Goal: Information Seeking & Learning: Learn about a topic

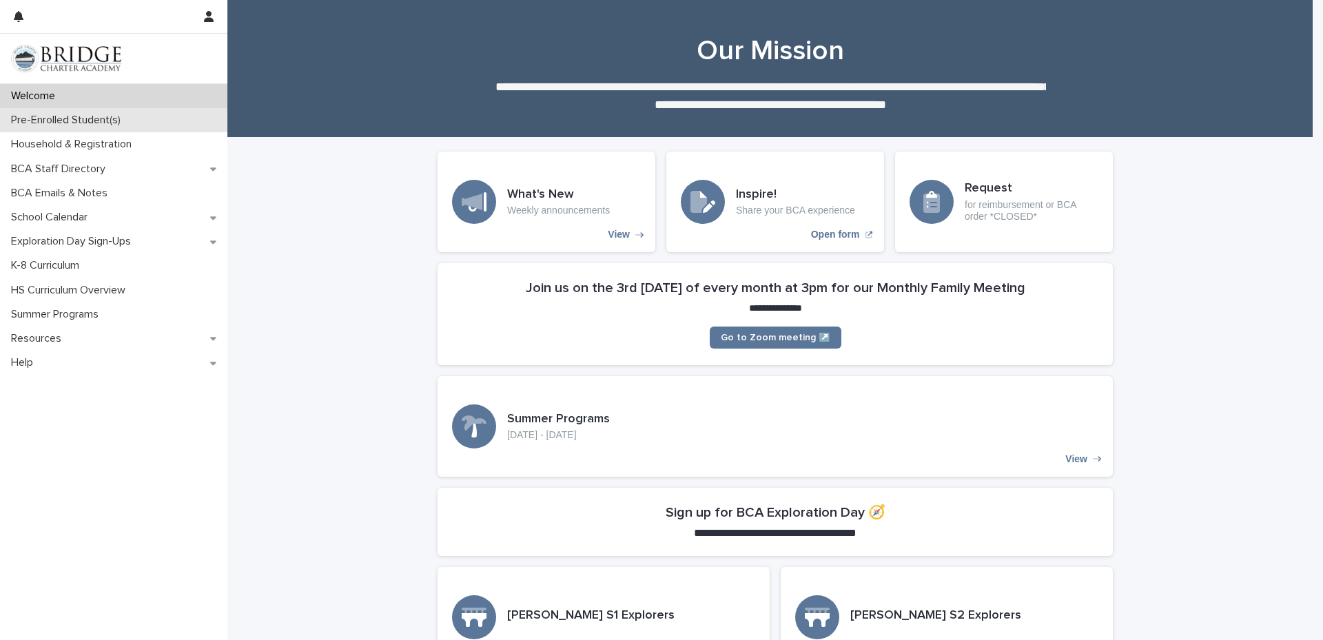
click at [87, 123] on p "Pre-Enrolled Student(s)" at bounding box center [69, 120] width 126 height 13
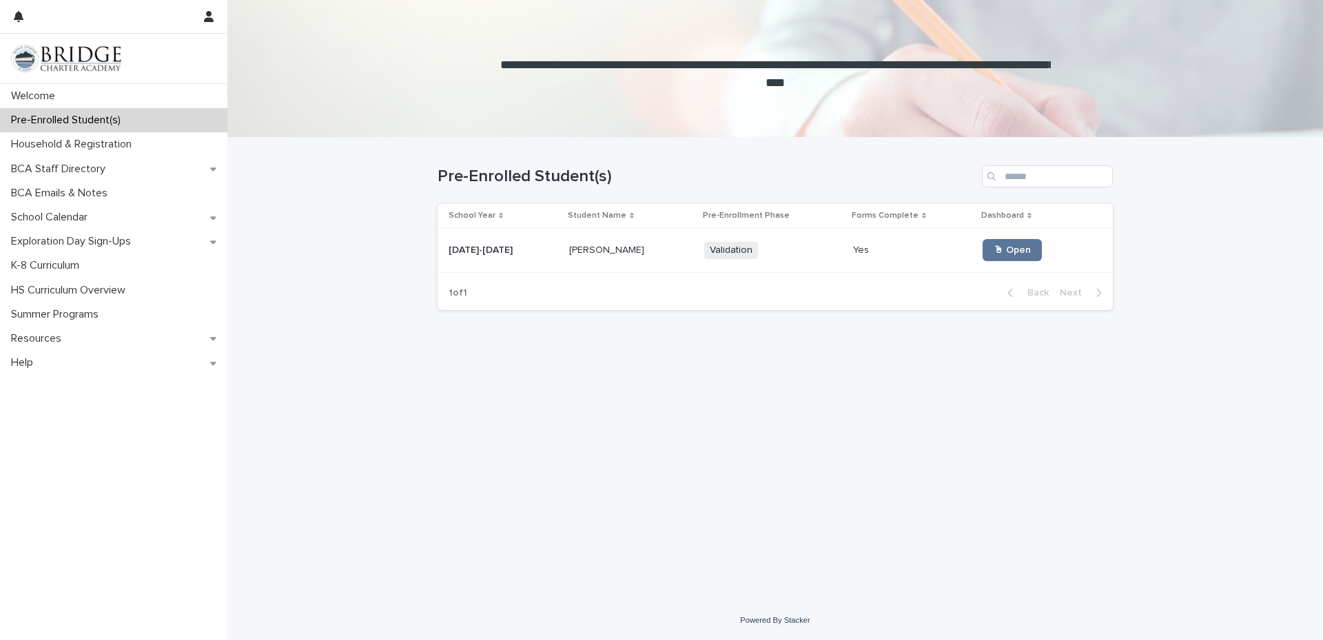
click at [564, 255] on td "[PERSON_NAME] [PERSON_NAME]" at bounding box center [631, 250] width 135 height 45
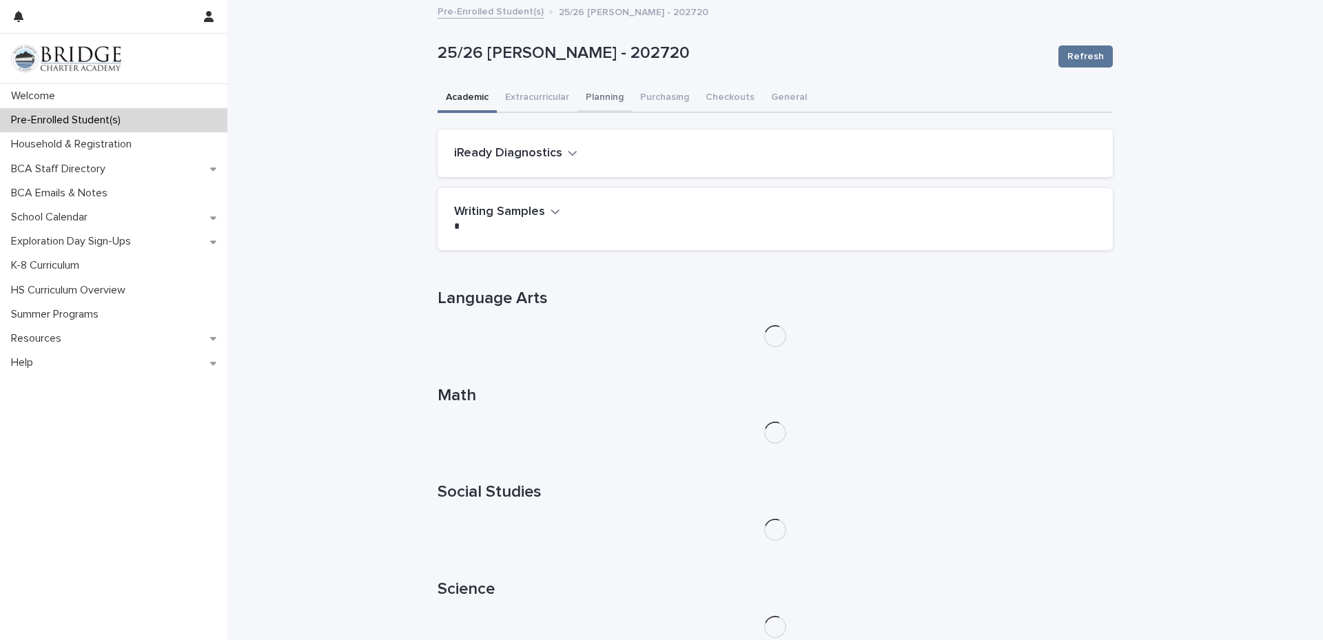
click at [591, 99] on button "Planning" at bounding box center [605, 98] width 54 height 29
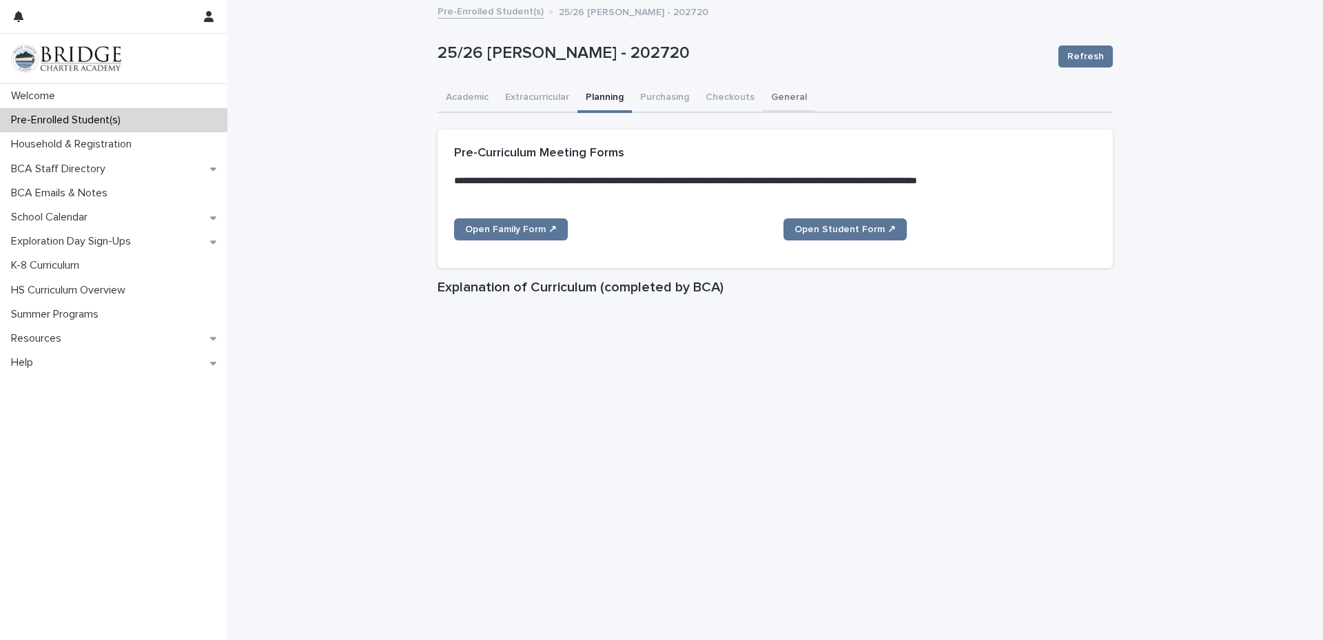
click at [773, 98] on button "General" at bounding box center [789, 98] width 52 height 29
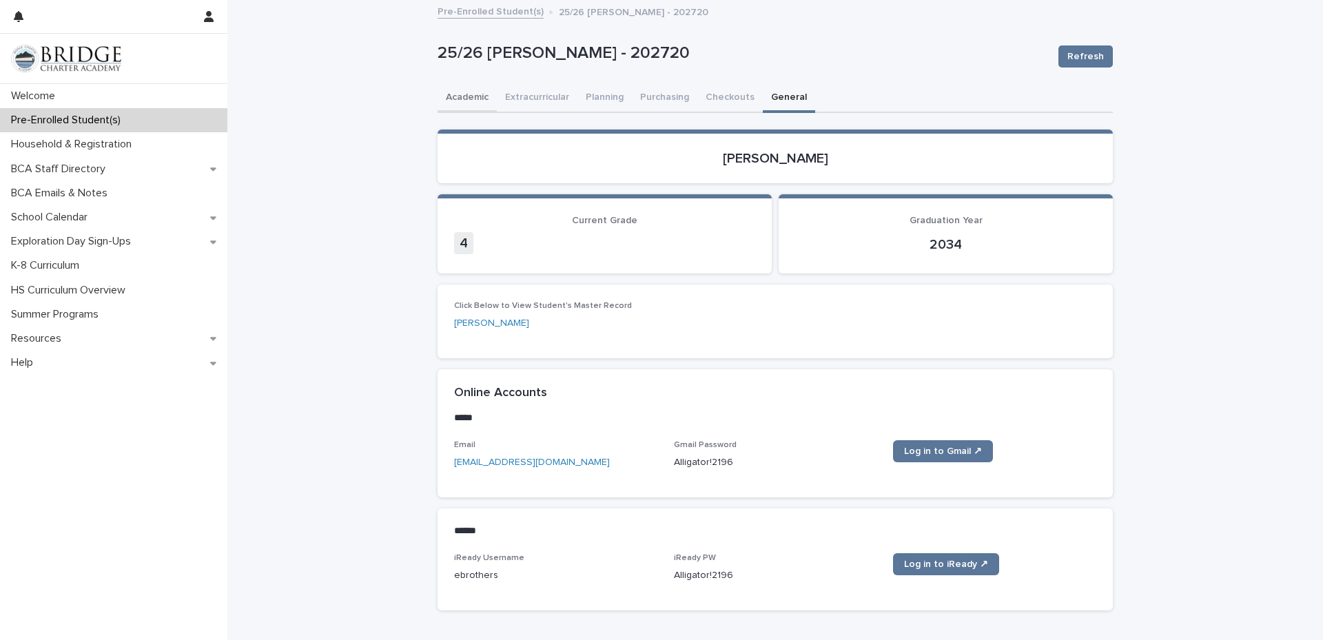
click at [462, 98] on button "Academic" at bounding box center [467, 98] width 59 height 29
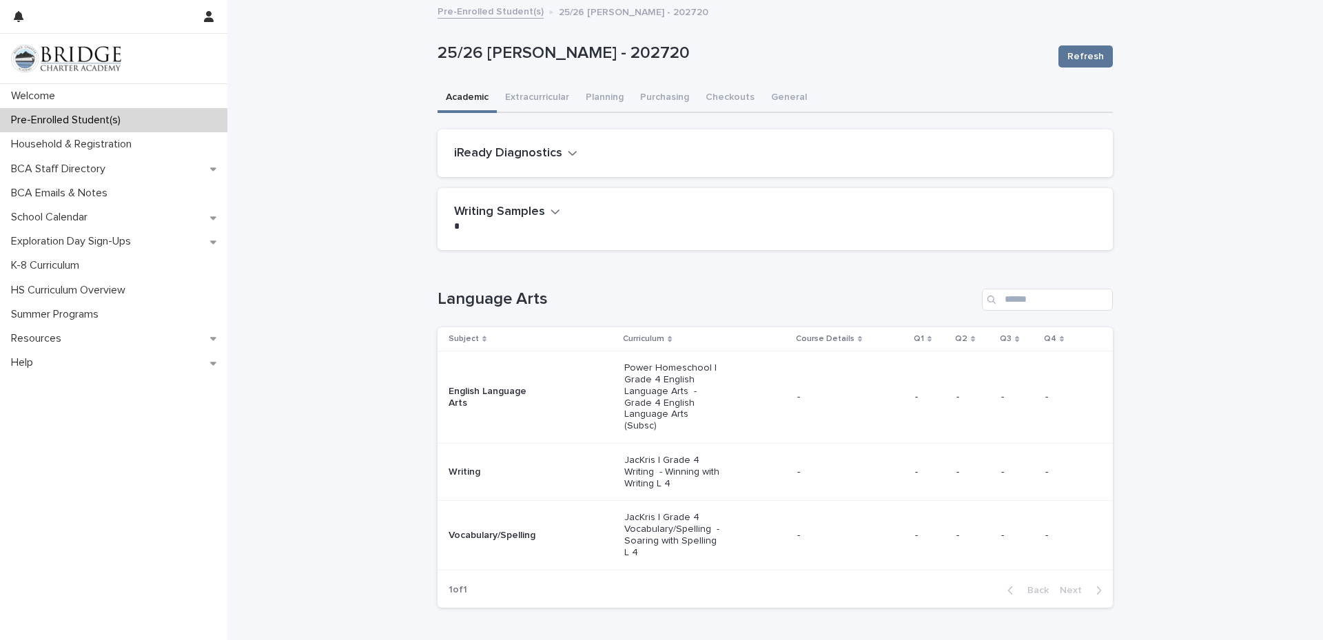
click at [555, 152] on button "iReady Diagnostics" at bounding box center [515, 153] width 123 height 15
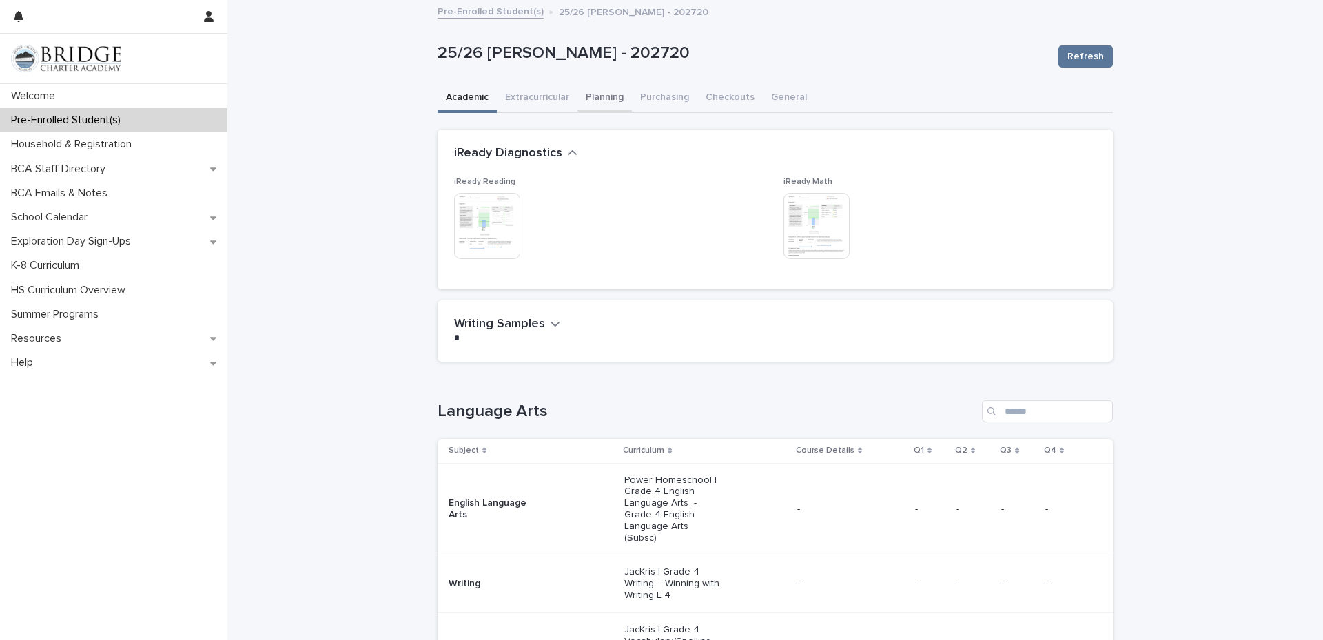
click at [609, 100] on button "Planning" at bounding box center [605, 98] width 54 height 29
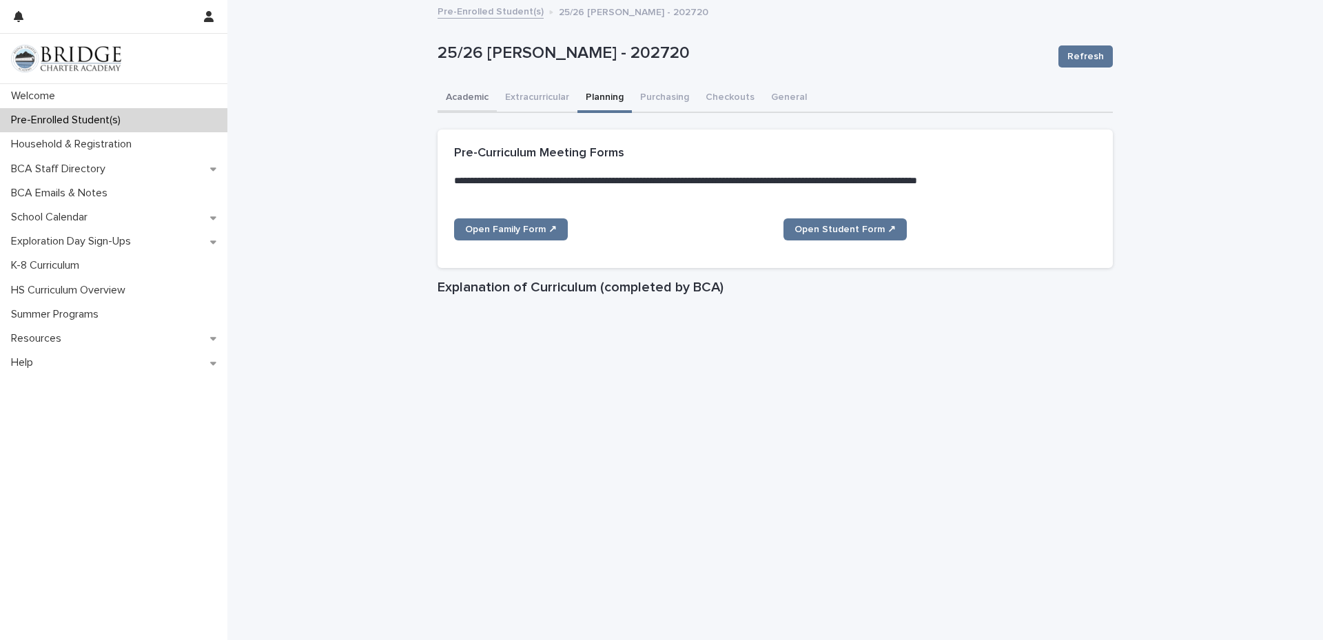
click at [469, 95] on button "Academic" at bounding box center [467, 98] width 59 height 29
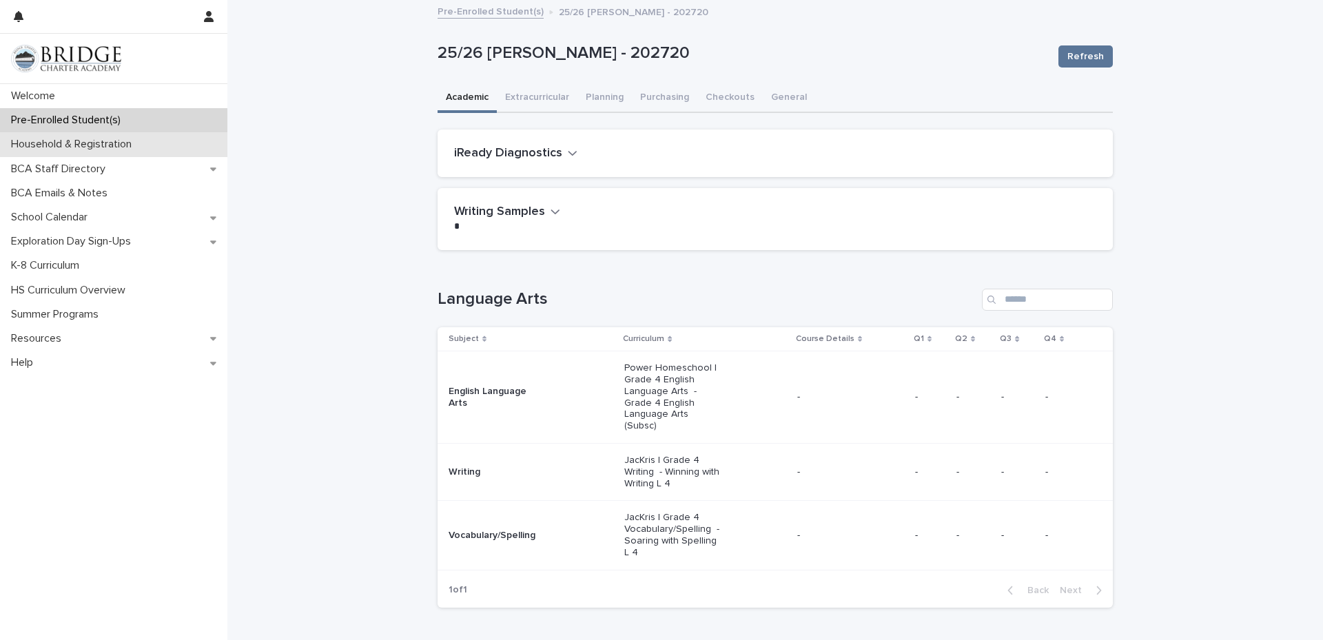
click at [109, 149] on p "Household & Registration" at bounding box center [74, 144] width 137 height 13
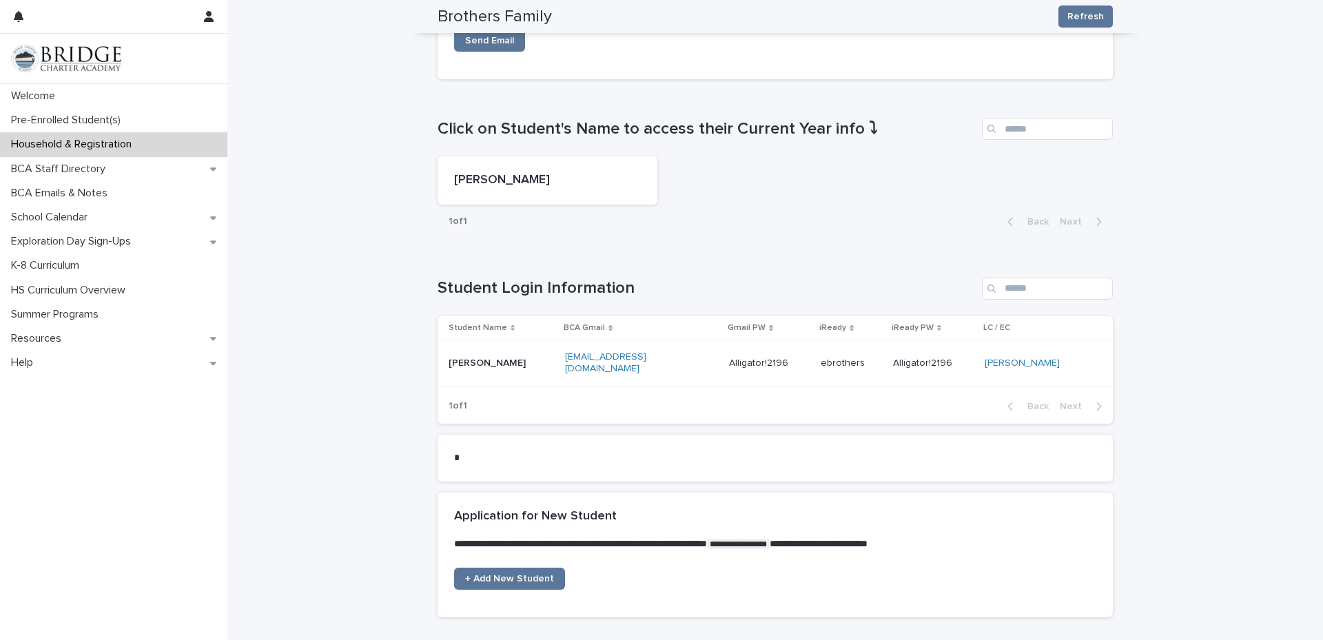
scroll to position [500, 0]
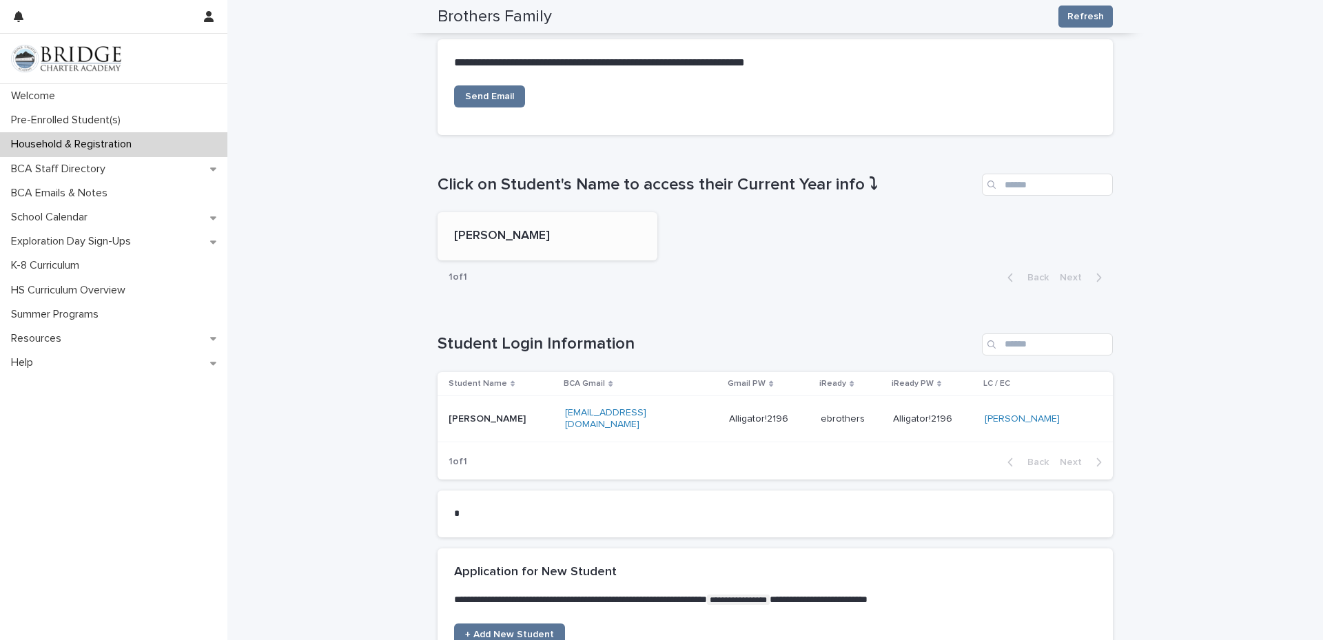
click at [588, 229] on p "[PERSON_NAME]" at bounding box center [547, 236] width 187 height 15
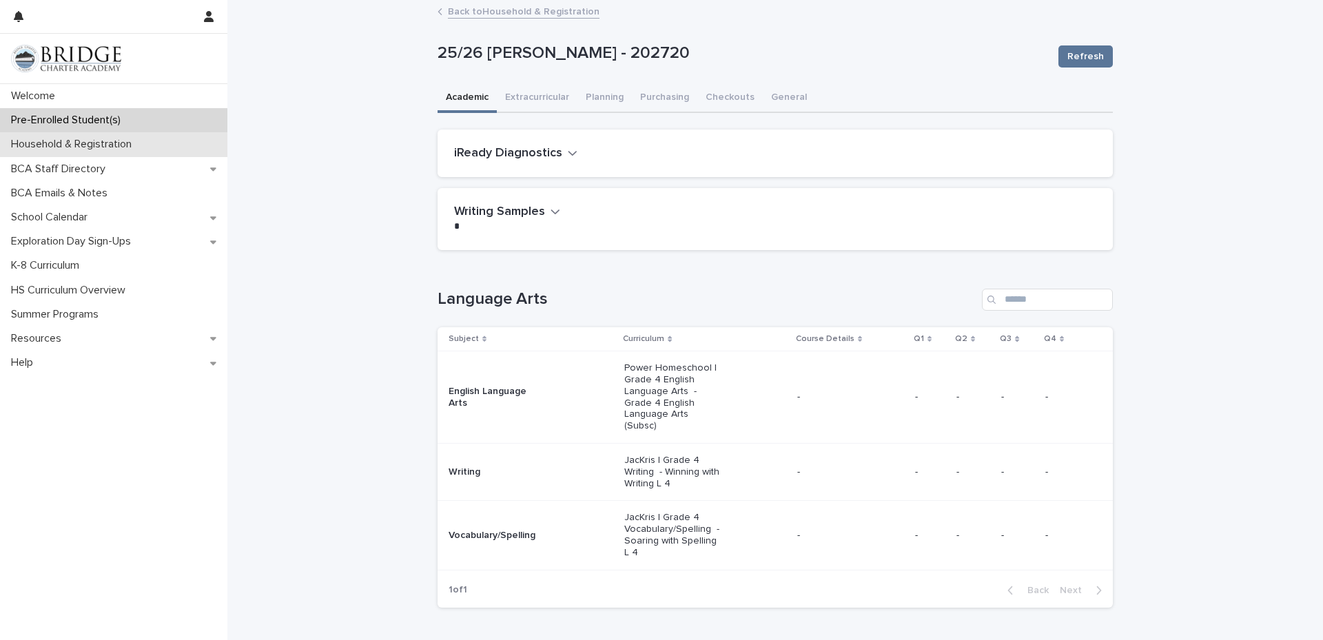
click at [98, 146] on p "Household & Registration" at bounding box center [74, 144] width 137 height 13
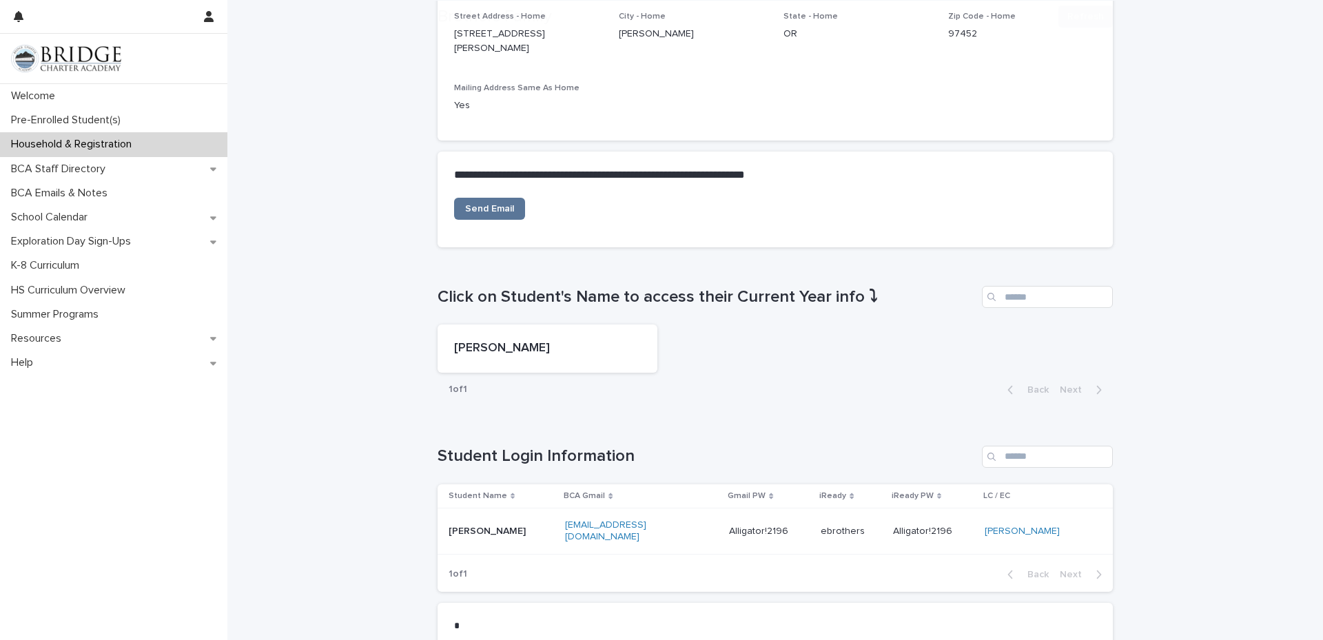
scroll to position [413, 0]
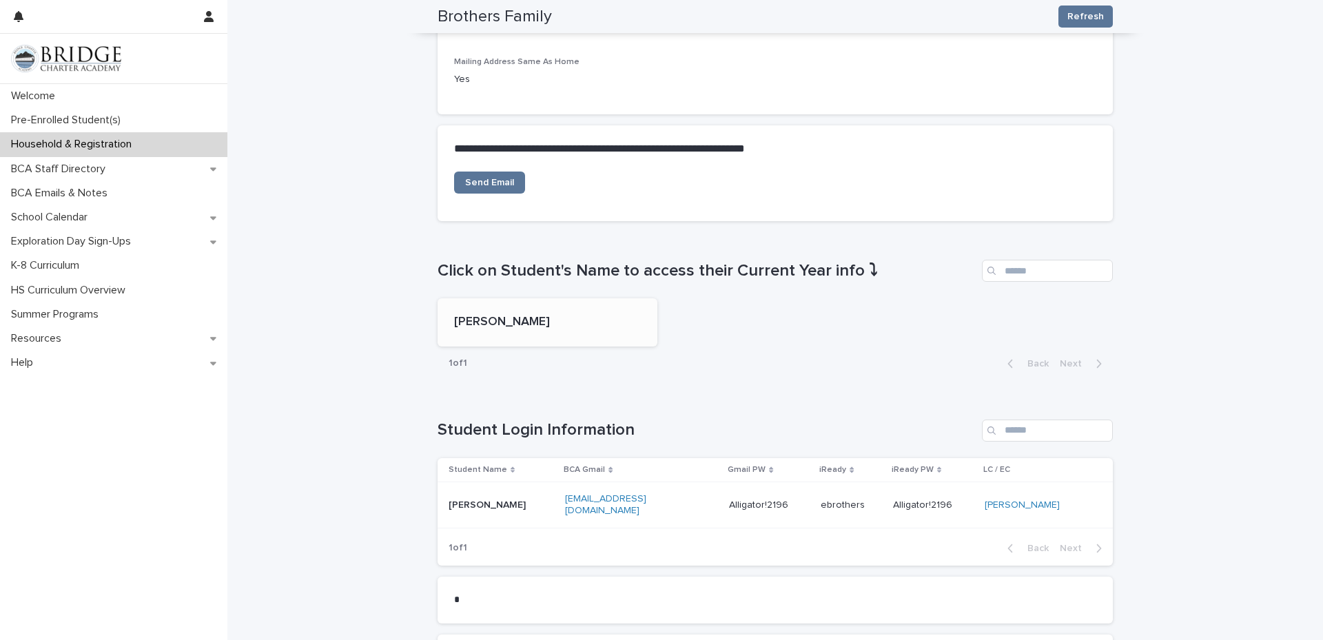
click at [594, 315] on p "[PERSON_NAME]" at bounding box center [547, 322] width 187 height 15
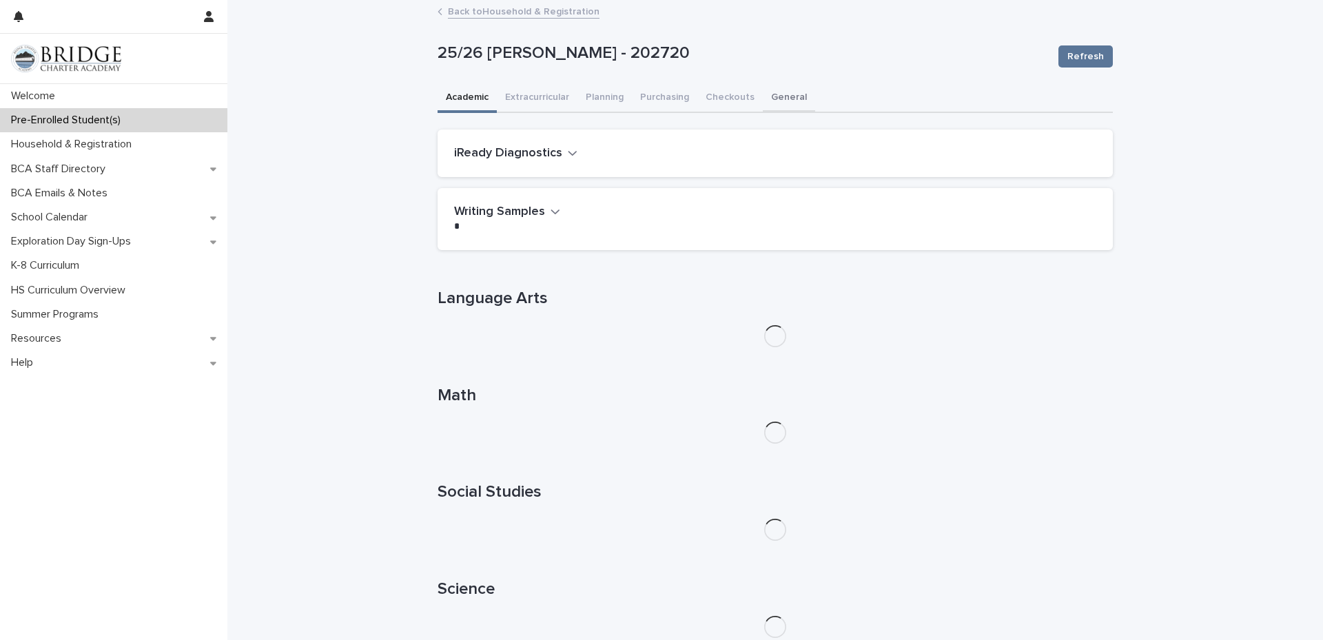
click at [778, 97] on button "General" at bounding box center [789, 98] width 52 height 29
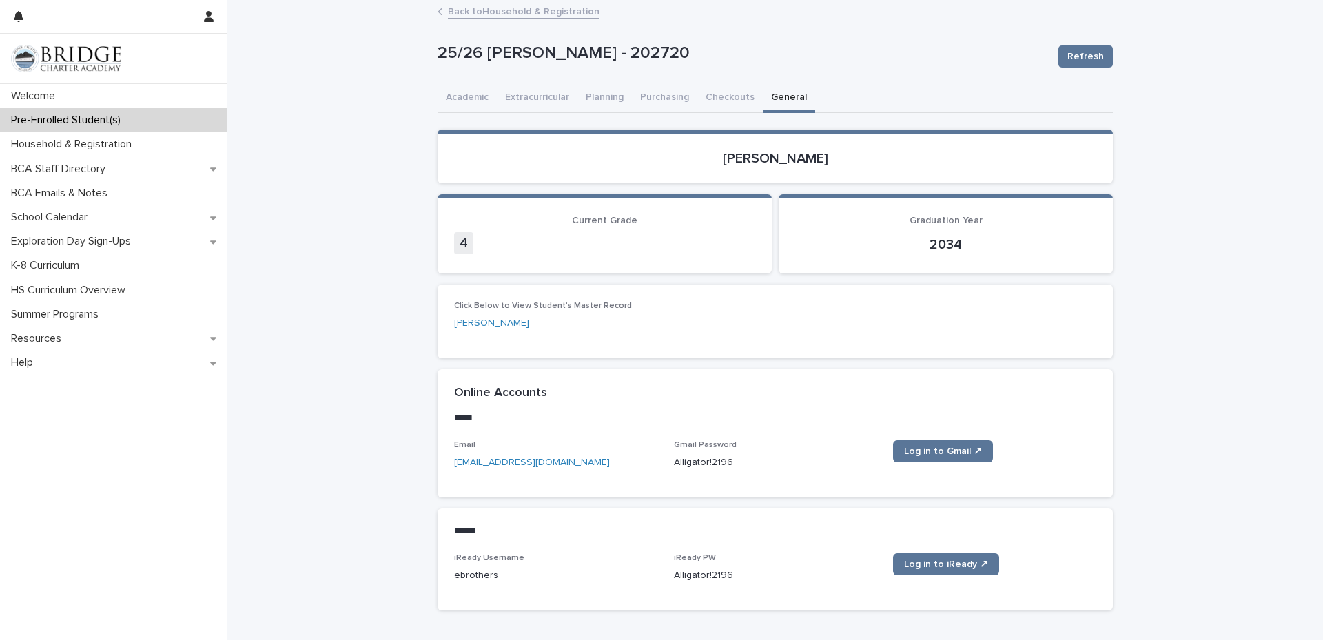
click at [77, 59] on img at bounding box center [66, 59] width 110 height 28
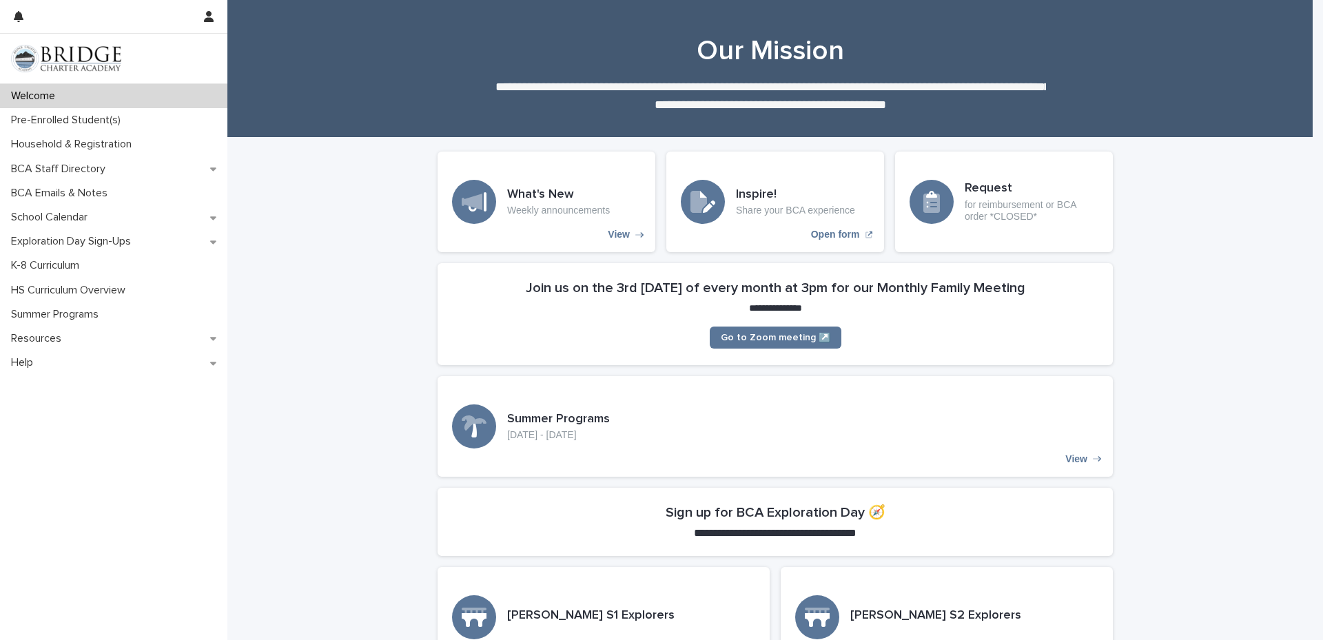
click at [927, 196] on icon at bounding box center [931, 199] width 11 height 17
click at [1023, 194] on h3 "Request" at bounding box center [1032, 188] width 134 height 15
click at [985, 202] on p "for reimbursement or BCA order *CLOSED*" at bounding box center [1032, 210] width 134 height 23
click at [1011, 203] on p "for reimbursement or BCA order *CLOSED*" at bounding box center [1032, 210] width 134 height 23
click at [89, 337] on div "Resources" at bounding box center [113, 339] width 227 height 24
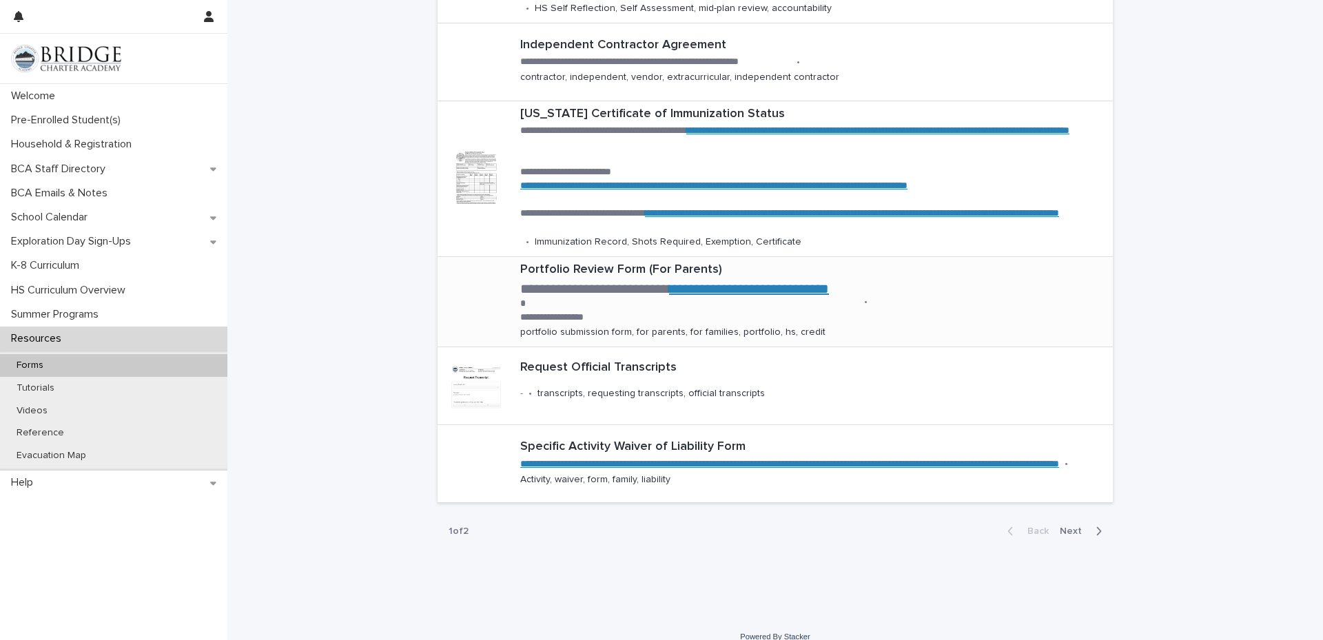
scroll to position [482, 0]
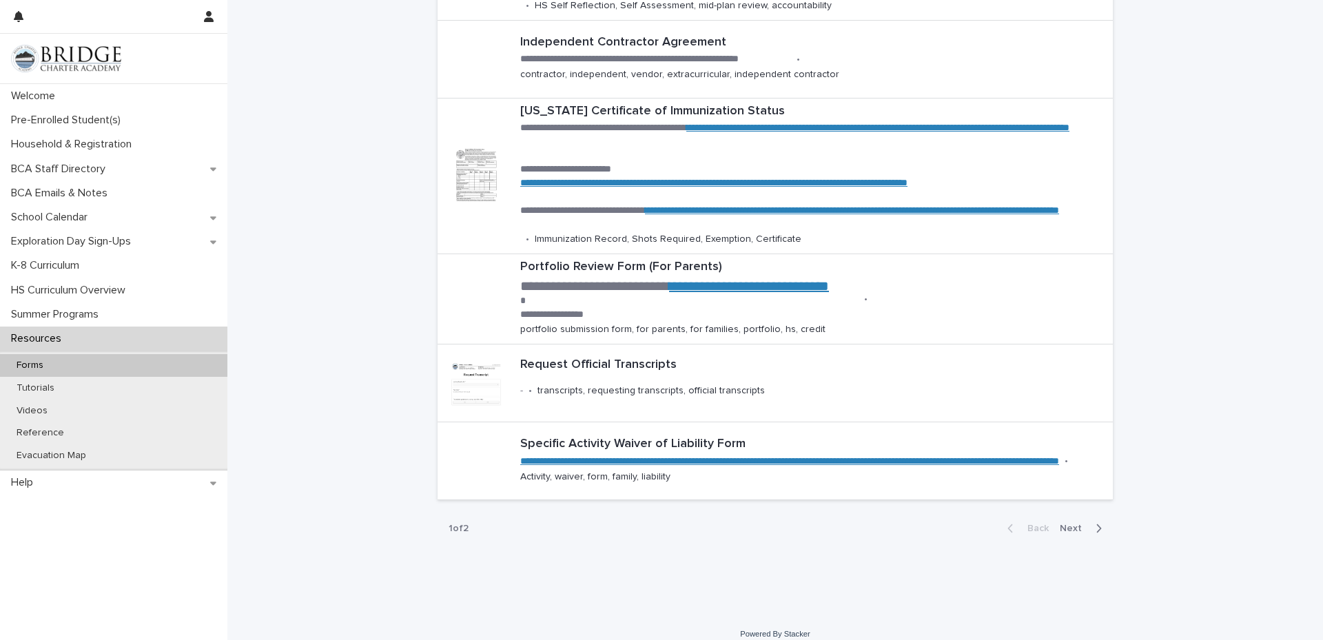
click at [99, 337] on div "Resources" at bounding box center [113, 339] width 227 height 24
click at [96, 308] on p "Summer Programs" at bounding box center [58, 314] width 104 height 13
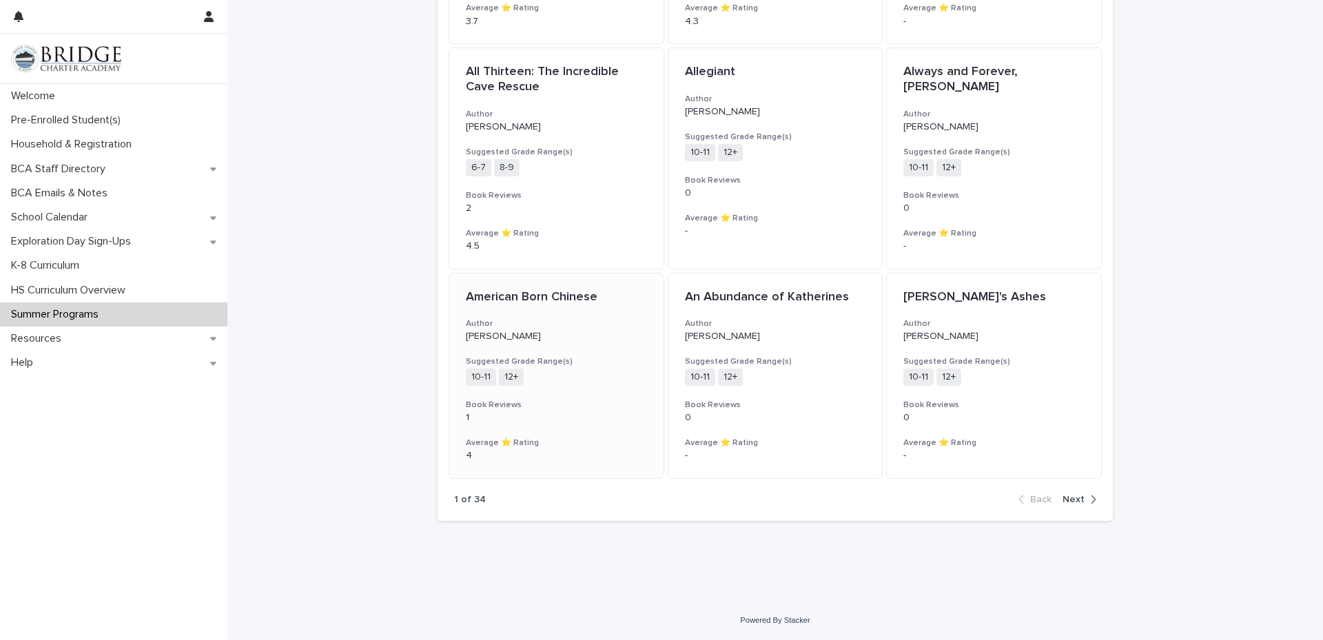
scroll to position [1301, 0]
click at [1076, 499] on span "Next" at bounding box center [1074, 500] width 22 height 10
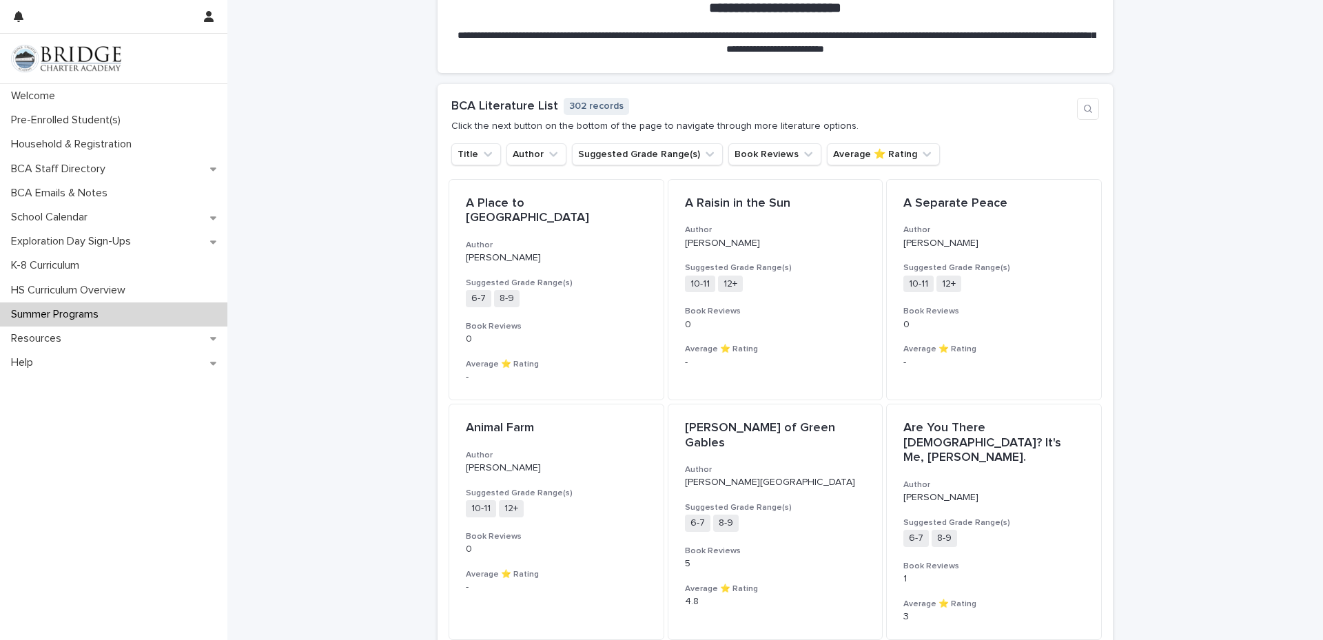
scroll to position [957, 0]
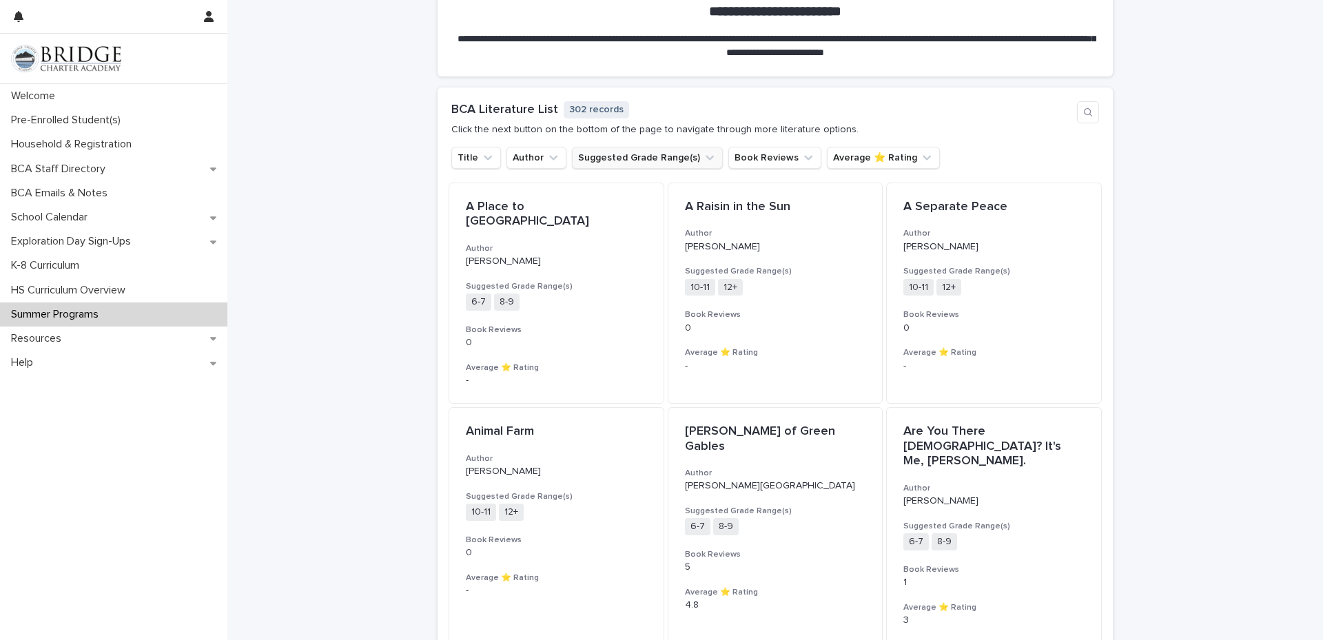
click at [649, 152] on button "Suggested Grade Range(s)" at bounding box center [647, 158] width 151 height 22
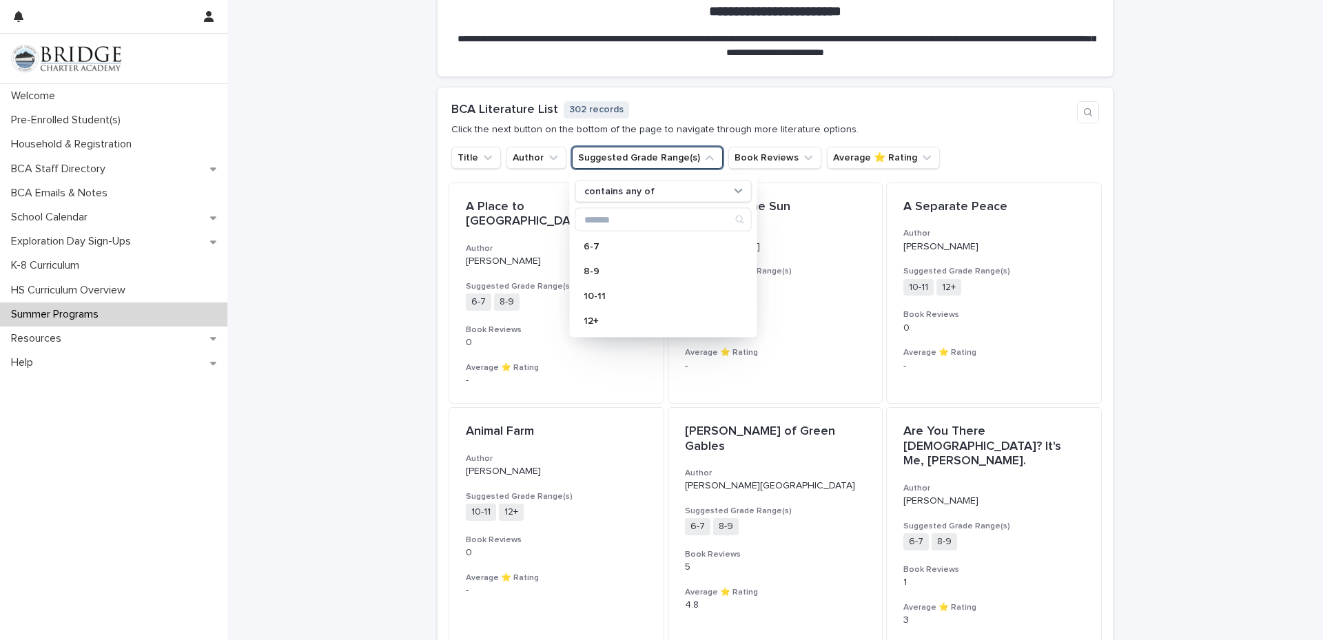
click at [380, 185] on div "**********" at bounding box center [775, 93] width 1096 height 1824
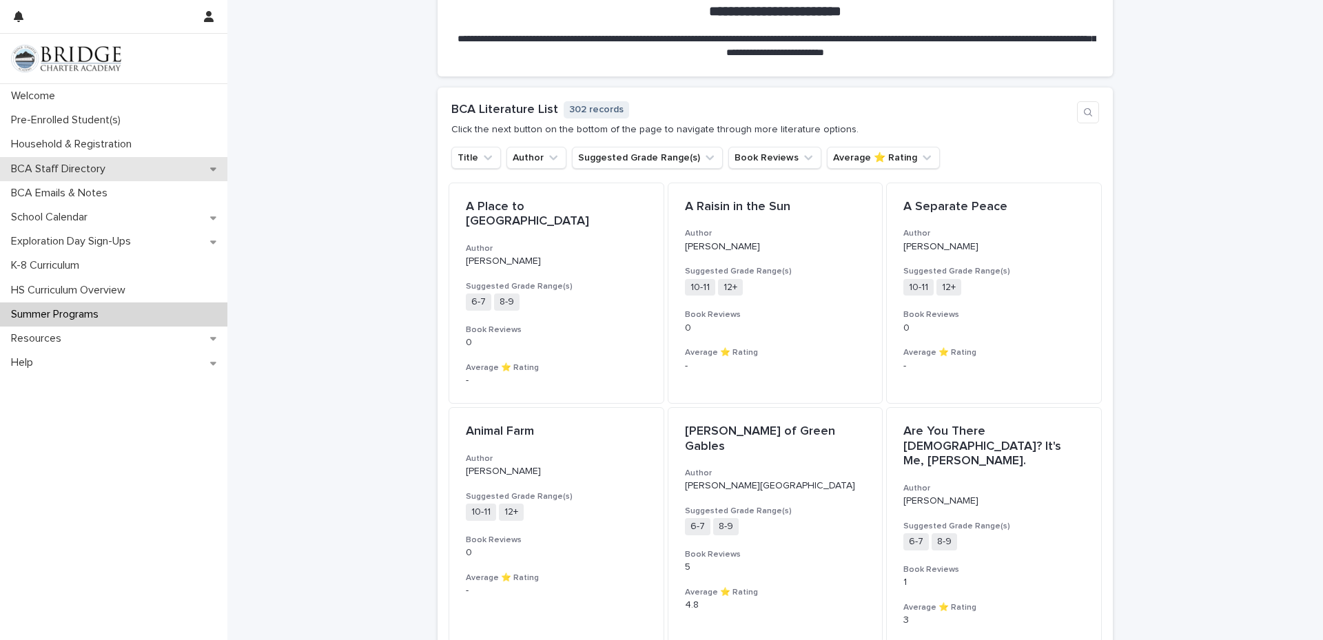
click at [212, 165] on icon at bounding box center [213, 169] width 6 height 10
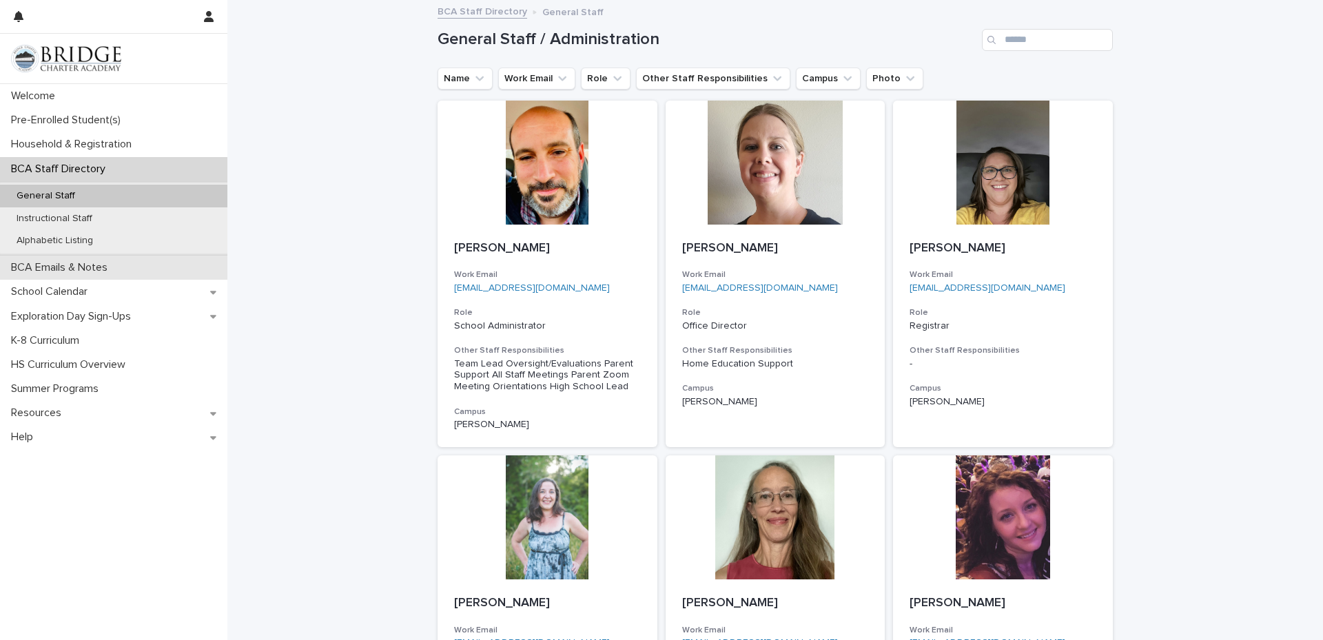
click at [122, 267] on div "BCA Emails & Notes" at bounding box center [113, 268] width 227 height 24
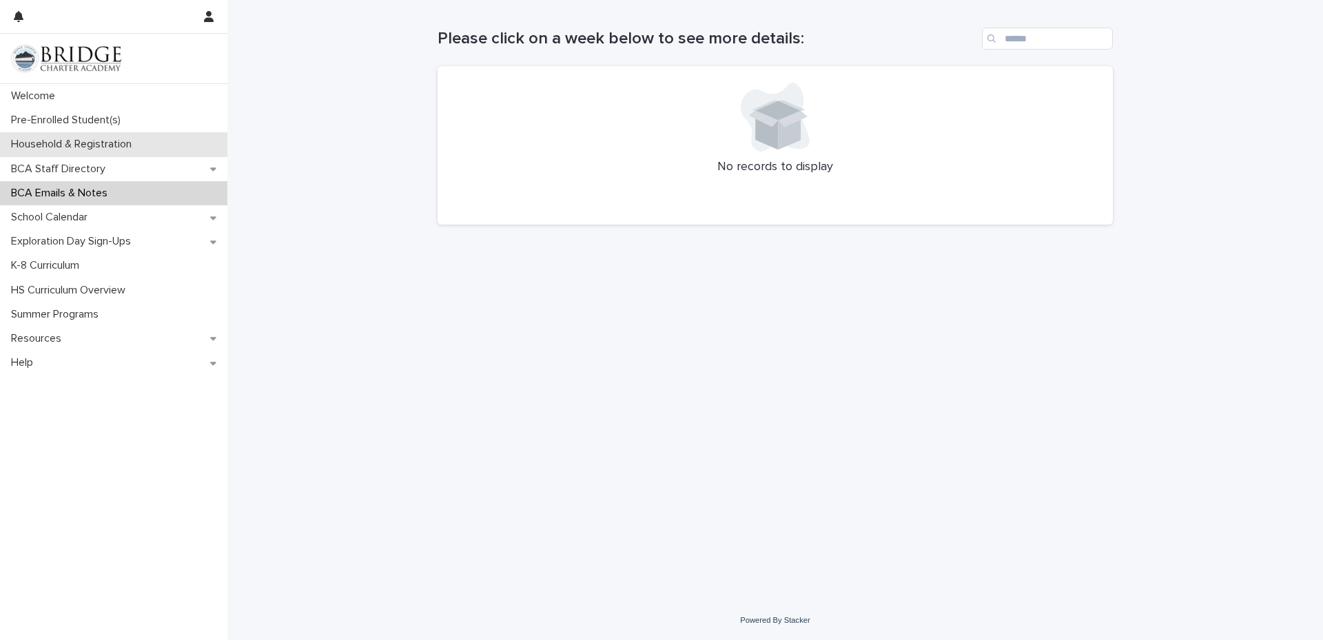
click at [149, 145] on div "Household & Registration" at bounding box center [113, 144] width 227 height 24
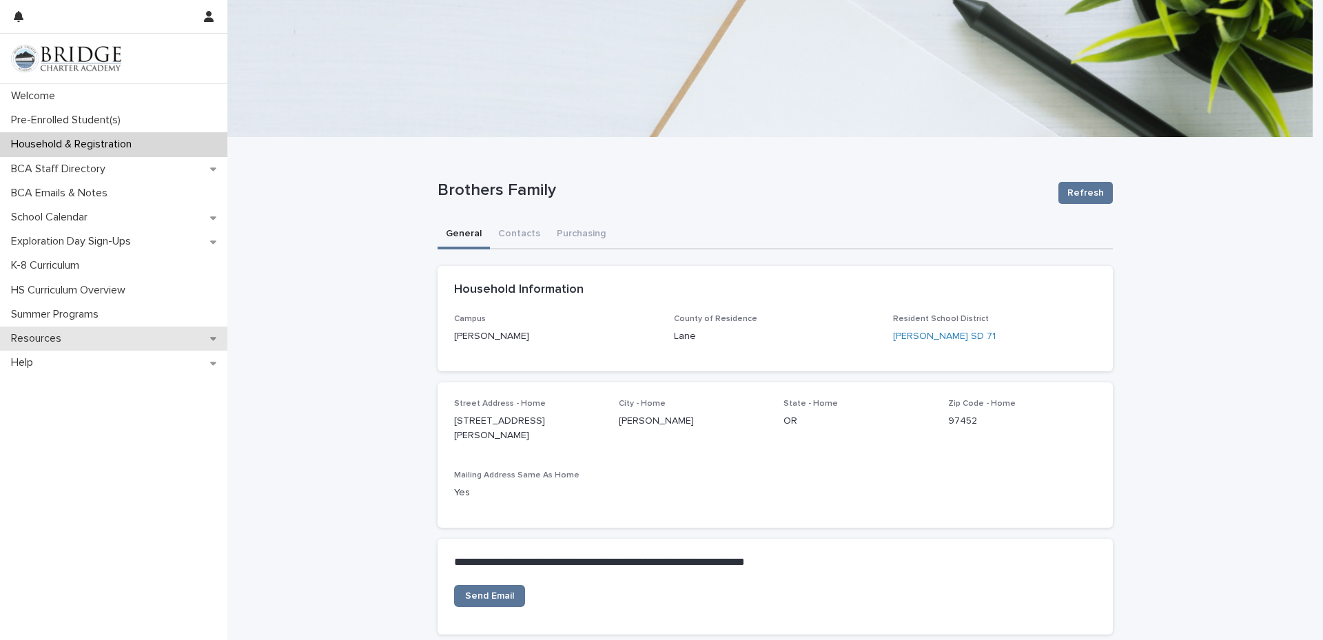
click at [123, 338] on div "Resources" at bounding box center [113, 339] width 227 height 24
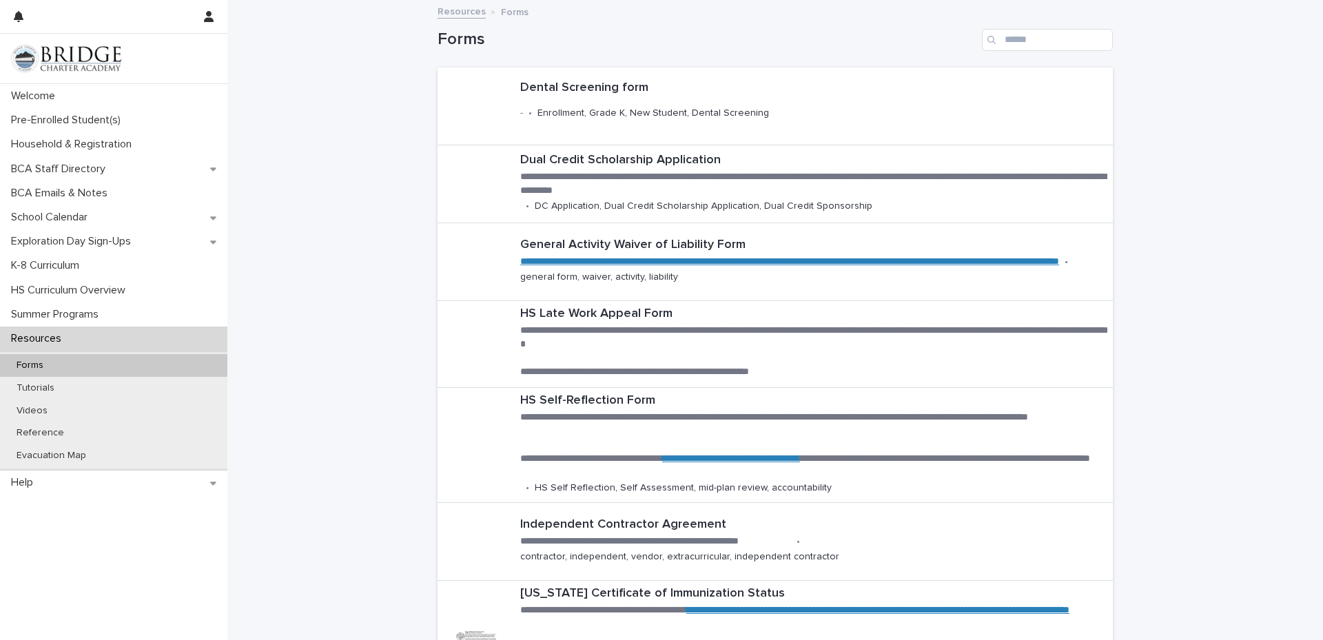
scroll to position [130, 0]
